Goal: Transaction & Acquisition: Purchase product/service

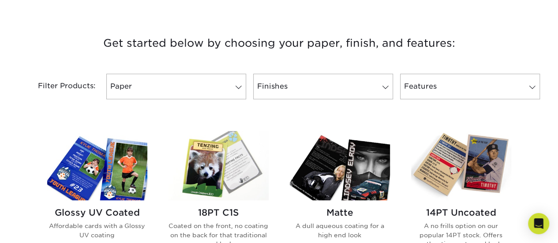
scroll to position [316, 0]
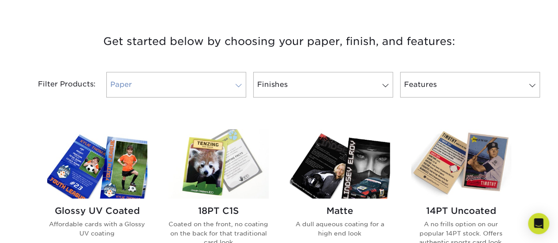
click at [242, 82] on link "Paper" at bounding box center [176, 85] width 140 height 26
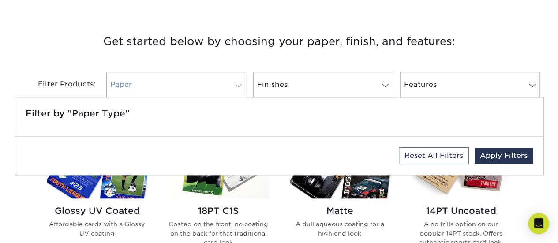
click at [242, 82] on link "Paper" at bounding box center [176, 85] width 140 height 26
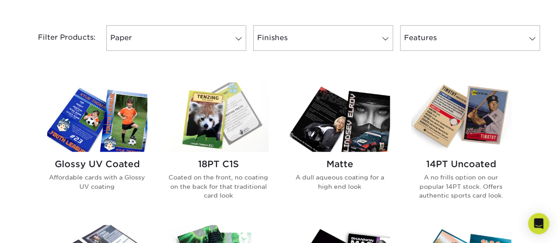
scroll to position [364, 0]
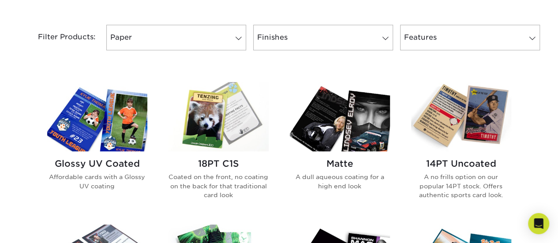
click at [199, 123] on img at bounding box center [218, 116] width 100 height 69
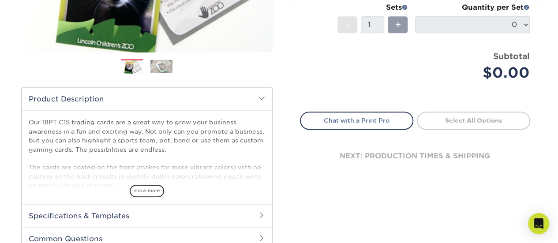
scroll to position [210, 0]
click at [148, 188] on span "show more" at bounding box center [147, 190] width 34 height 12
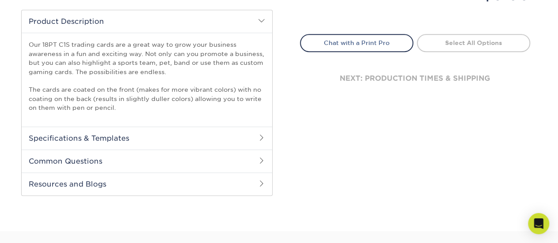
scroll to position [290, 0]
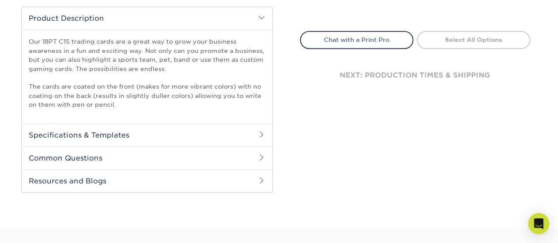
click at [261, 136] on span at bounding box center [261, 134] width 7 height 7
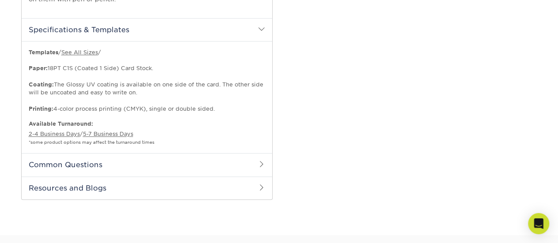
scroll to position [398, 0]
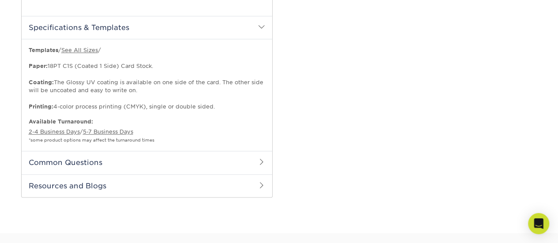
click at [263, 161] on span at bounding box center [261, 161] width 7 height 7
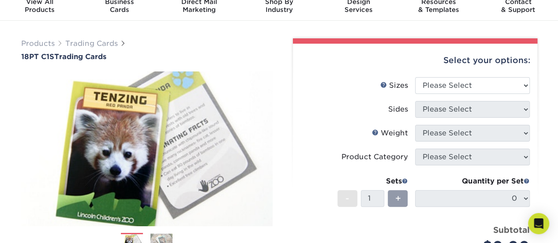
scroll to position [0, 0]
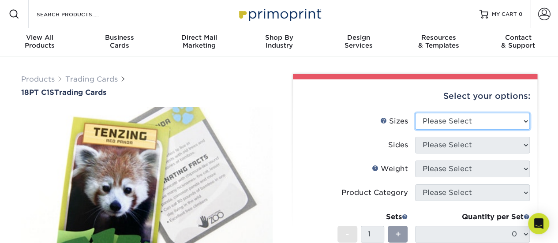
click at [520, 119] on select "Please Select 2.5" x 3.5"" at bounding box center [472, 121] width 115 height 17
select select "2.50x3.50"
click at [415, 113] on select "Please Select 2.5" x 3.5"" at bounding box center [472, 121] width 115 height 17
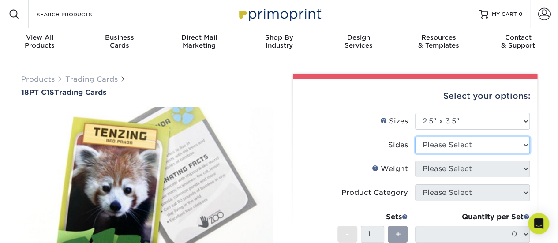
click at [517, 147] on select "Please Select Print Both Sides Print Front Only" at bounding box center [472, 145] width 115 height 17
select select "13abbda7-1d64-4f25-8bb2-c179b224825d"
click at [415, 137] on select "Please Select Print Both Sides Print Front Only" at bounding box center [472, 145] width 115 height 17
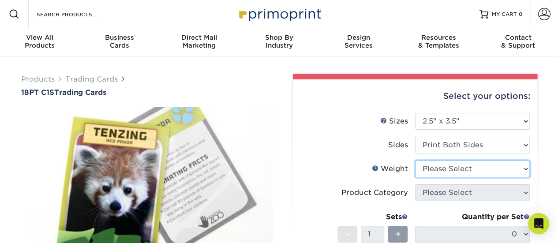
click at [503, 170] on select "Please Select 18PT C1S" at bounding box center [472, 168] width 115 height 17
select select "18PTC1S"
click at [415, 160] on select "Please Select 18PT C1S" at bounding box center [472, 168] width 115 height 17
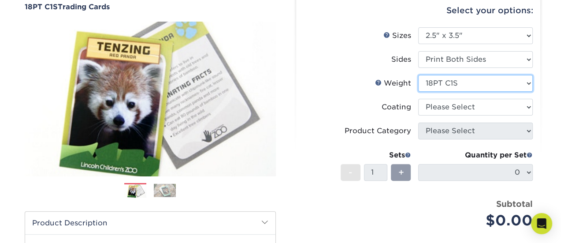
scroll to position [89, 0]
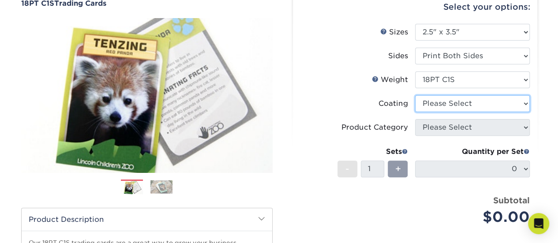
click at [521, 103] on select at bounding box center [472, 103] width 115 height 17
click at [415, 95] on select at bounding box center [472, 103] width 115 height 17
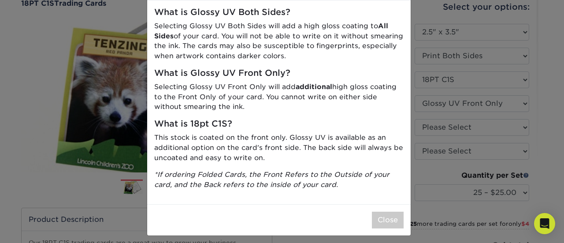
scroll to position [44, 0]
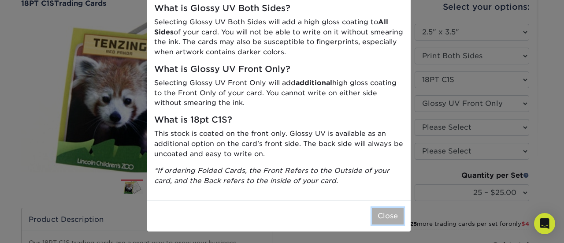
click at [386, 217] on button "Close" at bounding box center [388, 216] width 32 height 17
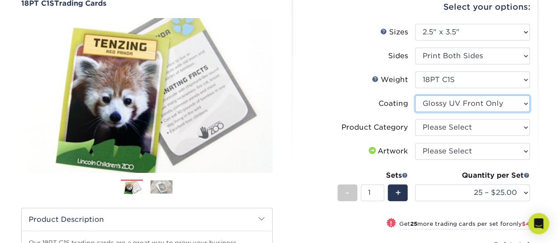
click at [525, 108] on select at bounding box center [472, 103] width 115 height 17
select select "3e7618de-abca-4bda-9f97-8b9129e913d8"
click at [415, 95] on select at bounding box center [472, 103] width 115 height 17
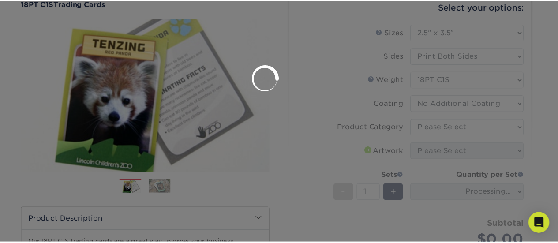
scroll to position [0, 0]
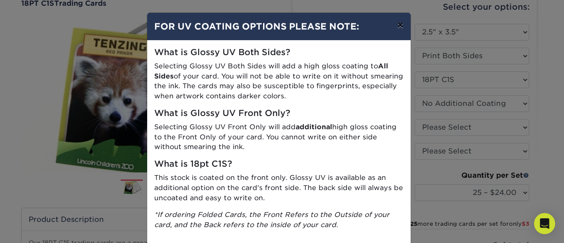
click at [397, 24] on button "×" at bounding box center [400, 25] width 20 height 25
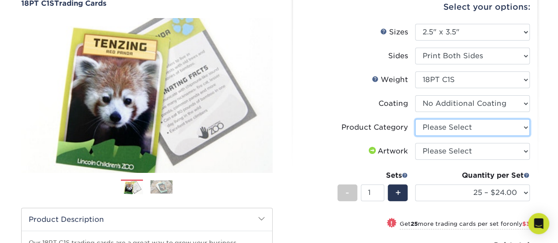
click at [524, 119] on select "Please Select Trading Cards" at bounding box center [472, 127] width 115 height 17
select select "c2f9bce9-36c2-409d-b101-c29d9d031e18"
click at [415, 119] on select "Please Select Trading Cards" at bounding box center [472, 127] width 115 height 17
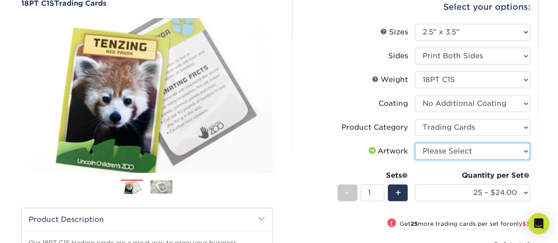
click at [520, 144] on select "Please Select I will upload files I need a design - $100" at bounding box center [472, 151] width 115 height 17
click at [300, 50] on label "Sides" at bounding box center [357, 56] width 115 height 17
